Goal: Transaction & Acquisition: Purchase product/service

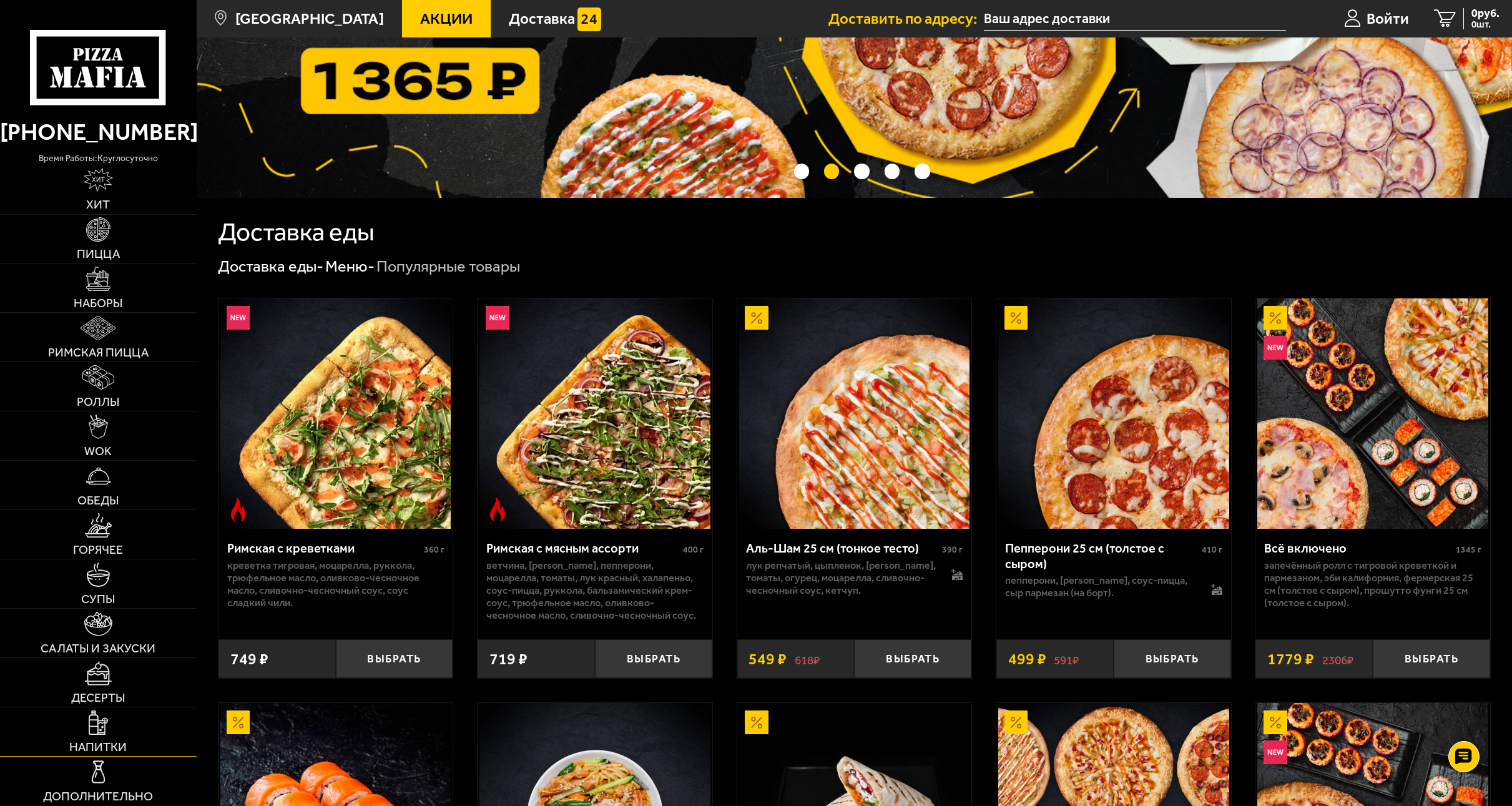
scroll to position [212, 0]
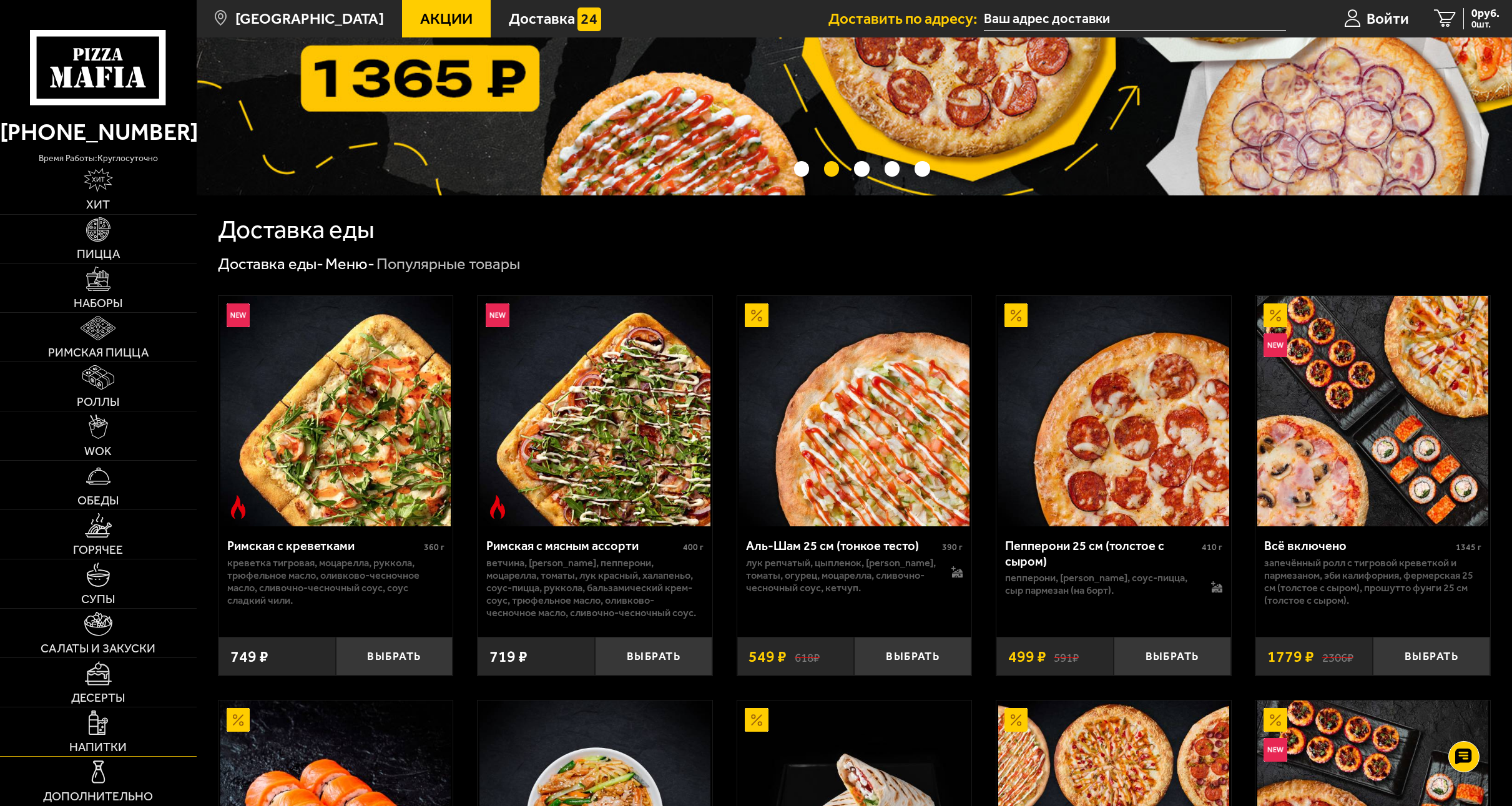
click at [106, 726] on img at bounding box center [98, 723] width 19 height 25
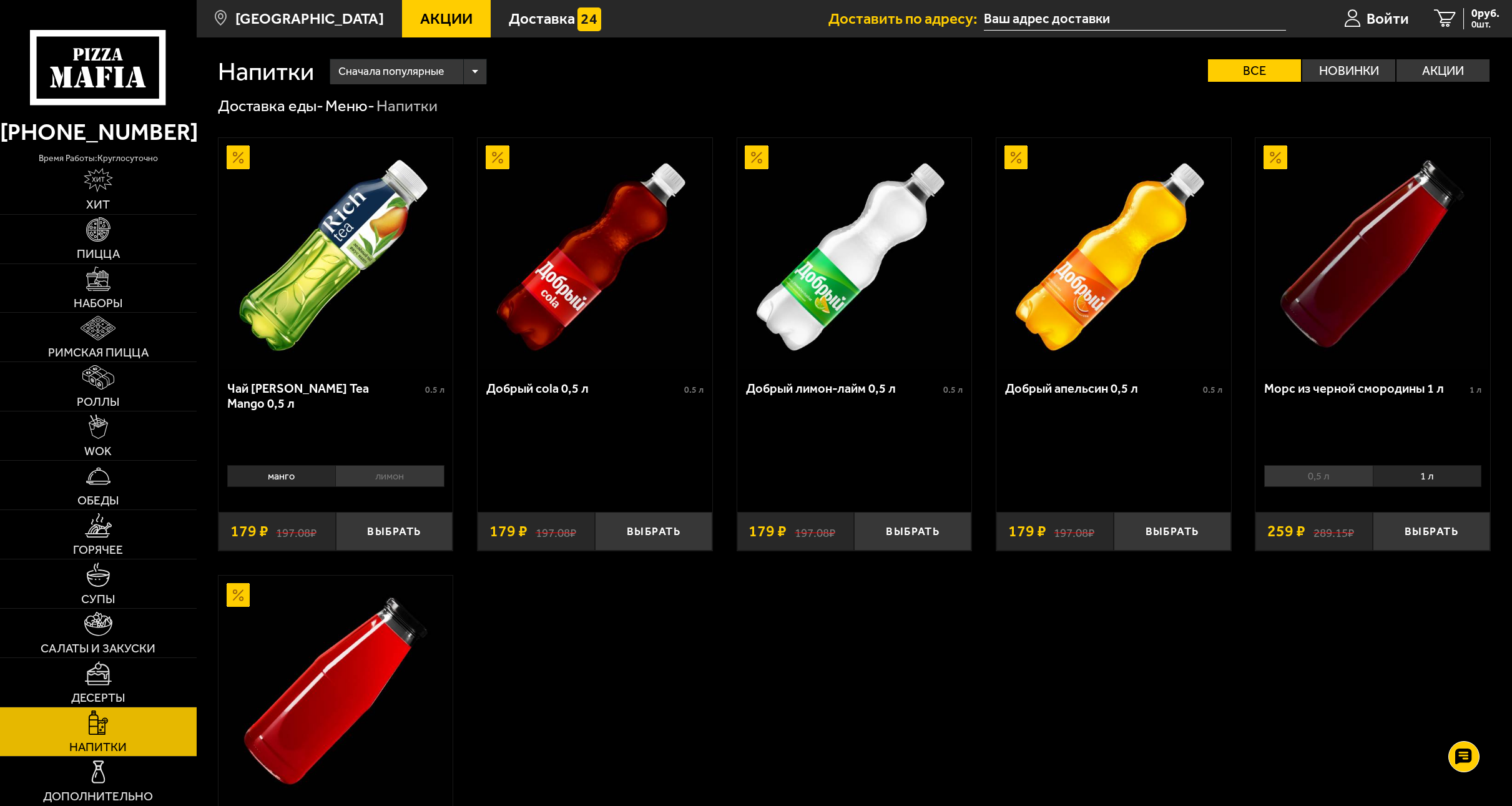
click at [604, 94] on div "Напитки Сначала популярные Все Новинки Акции Пожелания Напитки Доставка еды - М…" at bounding box center [854, 539] width 1315 height 1003
drag, startPoint x: 111, startPoint y: 254, endPoint x: 123, endPoint y: 265, distance: 16.3
click at [111, 255] on span "Пицца" at bounding box center [99, 253] width 43 height 12
click at [600, 74] on div "Сначала популярные Все Новинки Акции Пожелания" at bounding box center [902, 71] width 1176 height 25
